Goal: Task Accomplishment & Management: Complete application form

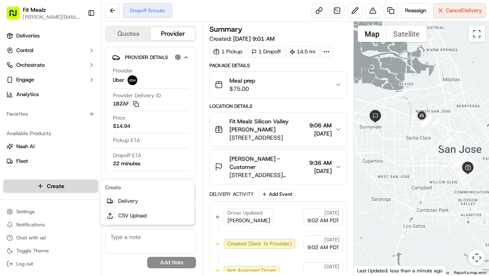
click at [66, 184] on html "Fit Mealz [PERSON_NAME][EMAIL_ADDRESS][DOMAIN_NAME] Toggle Sidebar Deliveries C…" at bounding box center [244, 138] width 489 height 276
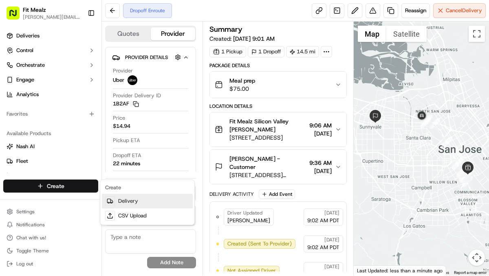
click at [120, 199] on link "Delivery" at bounding box center [147, 201] width 91 height 15
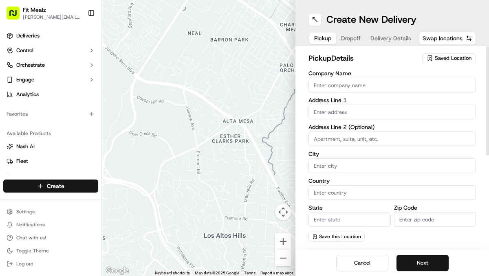
click at [437, 59] on span "Saved Location" at bounding box center [453, 58] width 37 height 7
click at [424, 76] on input "text" at bounding box center [435, 74] width 97 height 16
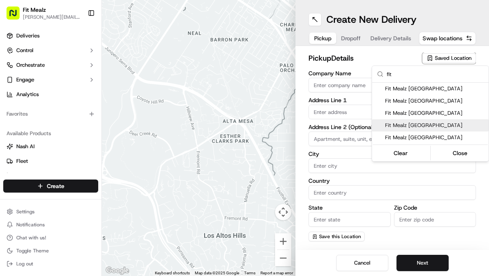
type input "fit"
click at [428, 126] on span "Fit Mealz [GEOGRAPHIC_DATA]" at bounding box center [435, 125] width 100 height 7
type input "Fit Mealz [GEOGRAPHIC_DATA]"
type input "[STREET_ADDRESS]"
type input "STE 70"
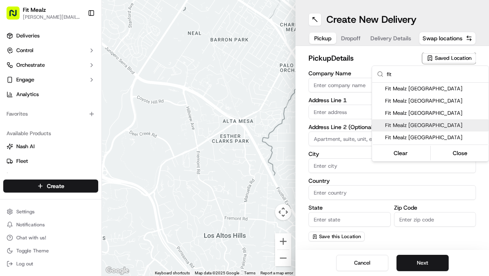
type input "[GEOGRAPHIC_DATA][PERSON_NAME]"
type input "US"
type input "CA"
type input "95112"
type input "[PHONE_NUMBER]"
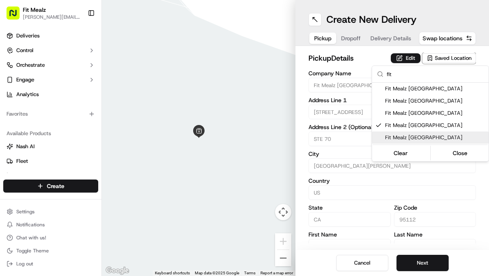
click at [431, 134] on span "Fit Mealz [GEOGRAPHIC_DATA]" at bounding box center [435, 137] width 100 height 7
type input "[STREET_ADDRESS]"
type input "95125"
type input "[PERSON_NAME]"
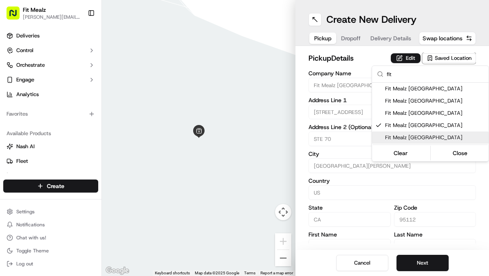
type input "[PHONE_NUMBER]"
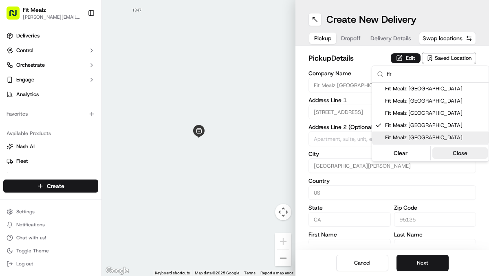
click at [453, 153] on button "Close" at bounding box center [460, 152] width 56 height 11
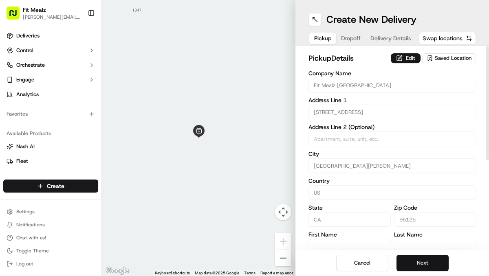
click at [422, 259] on button "Next" at bounding box center [422, 263] width 52 height 16
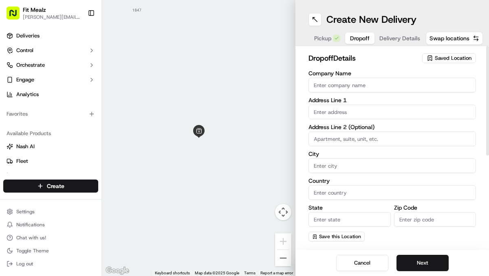
click at [437, 58] on span "Saved Location" at bounding box center [453, 58] width 37 height 7
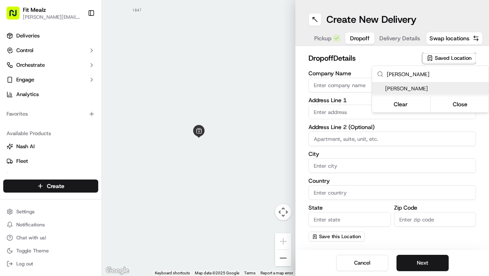
type input "[PERSON_NAME]"
click at [430, 95] on div "[PERSON_NAME]" at bounding box center [430, 89] width 117 height 12
type input "[PERSON_NAME]"
type input "[STREET_ADDRESS]"
type input "Space #4"
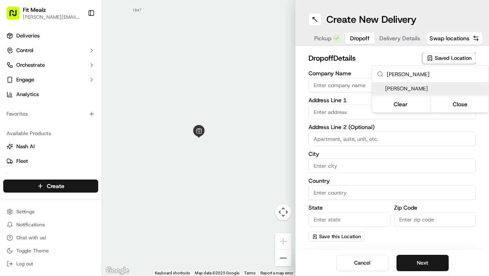
type input "Hayward"
type input "US"
type input "CA"
type input "94541"
type input "[PERSON_NAME]"
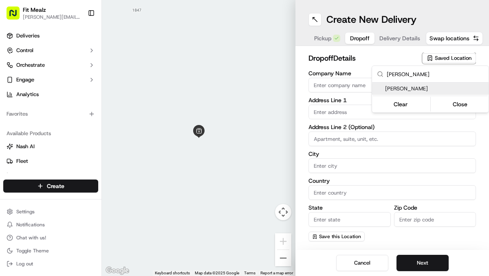
type input "[PERSON_NAME]"
type input "[PHONE_NUMBER]"
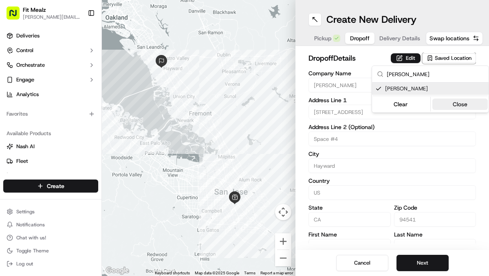
click at [453, 104] on button "Close" at bounding box center [460, 104] width 56 height 11
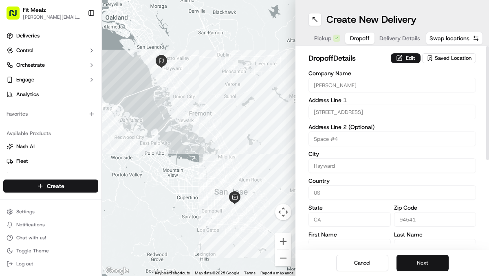
click at [431, 263] on button "Next" at bounding box center [422, 263] width 52 height 16
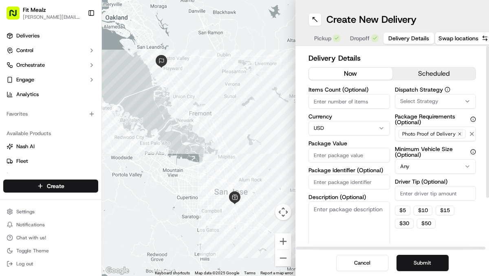
click at [352, 103] on input "Items Count (Optional)" at bounding box center [348, 101] width 81 height 15
type input "1"
click at [328, 154] on input "Package Value" at bounding box center [348, 155] width 81 height 15
type input "150.00"
click at [323, 210] on textarea "Description (Optional)" at bounding box center [348, 225] width 81 height 46
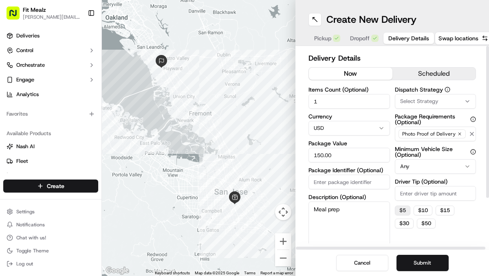
type textarea "Meal prep"
click at [402, 213] on button "$ 5" at bounding box center [402, 211] width 15 height 10
type input "5"
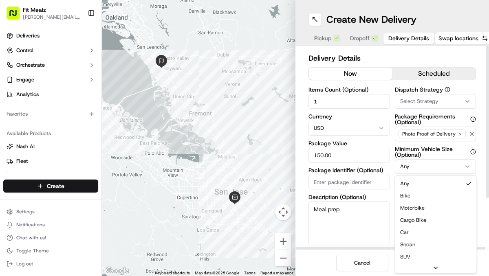
click at [418, 168] on html "Fit Mealz [PERSON_NAME][EMAIL_ADDRESS][DOMAIN_NAME] Toggle Sidebar Deliveries C…" at bounding box center [244, 138] width 489 height 276
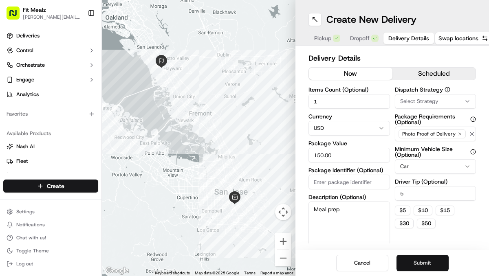
click at [420, 262] on button "Submit" at bounding box center [422, 263] width 52 height 16
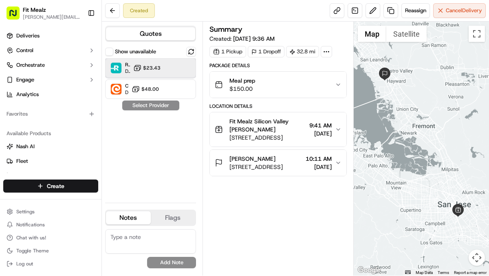
click at [178, 70] on div at bounding box center [183, 68] width 10 height 10
click at [130, 234] on textarea at bounding box center [150, 241] width 91 height 24
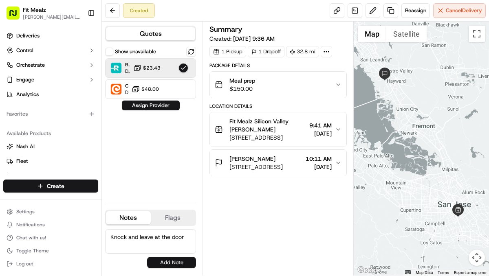
type textarea "Knock and leave at the door"
click at [160, 263] on button "Add Note" at bounding box center [171, 262] width 49 height 11
